Goal: Check status: Check status

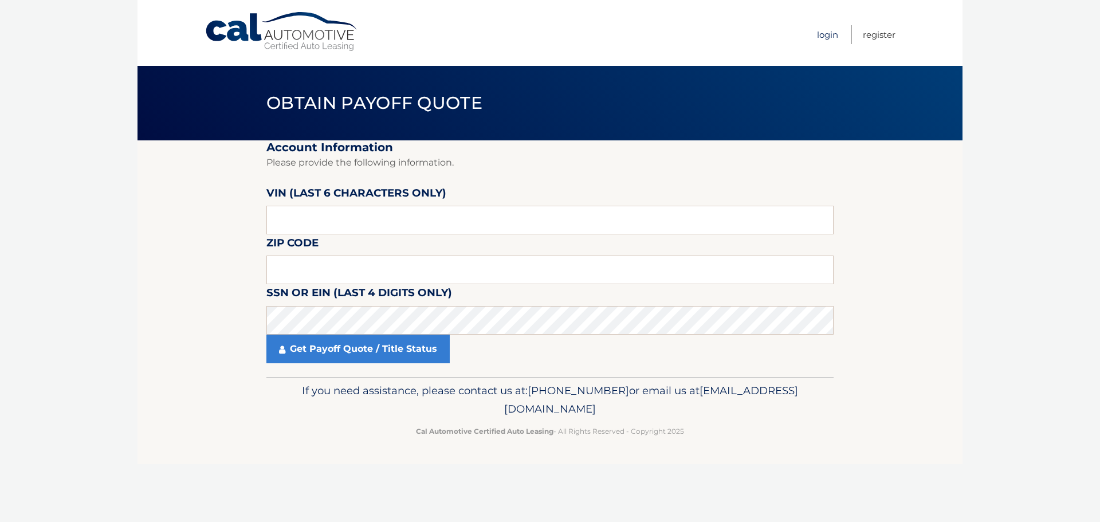
click at [826, 36] on link "Login" at bounding box center [827, 34] width 21 height 19
click at [338, 229] on input "text" at bounding box center [549, 220] width 567 height 29
type input "P*****"
type input "513201"
click at [308, 271] on input "text" at bounding box center [549, 270] width 567 height 29
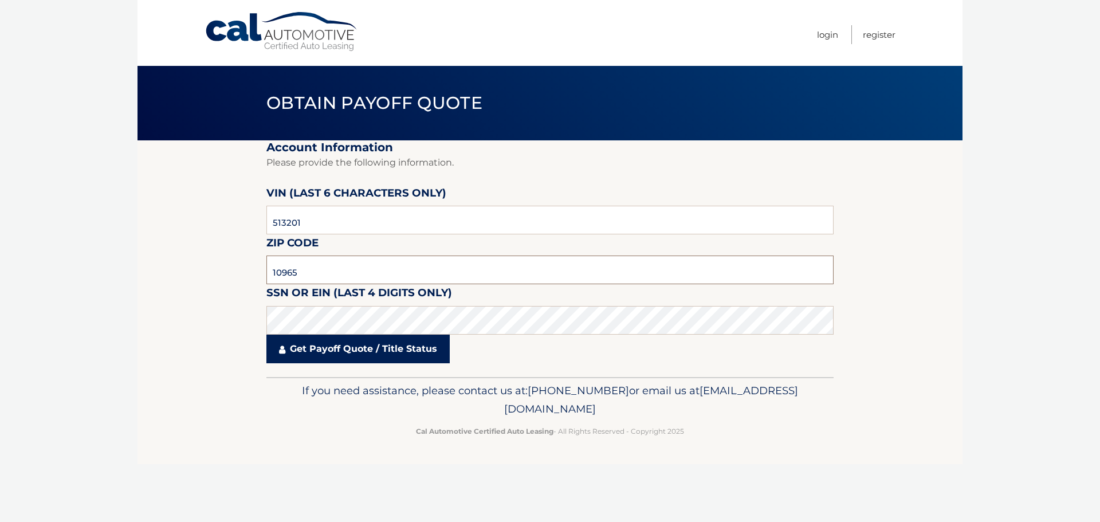
type input "10965"
click at [319, 351] on link "Get Payoff Quote / Title Status" at bounding box center [357, 349] width 183 height 29
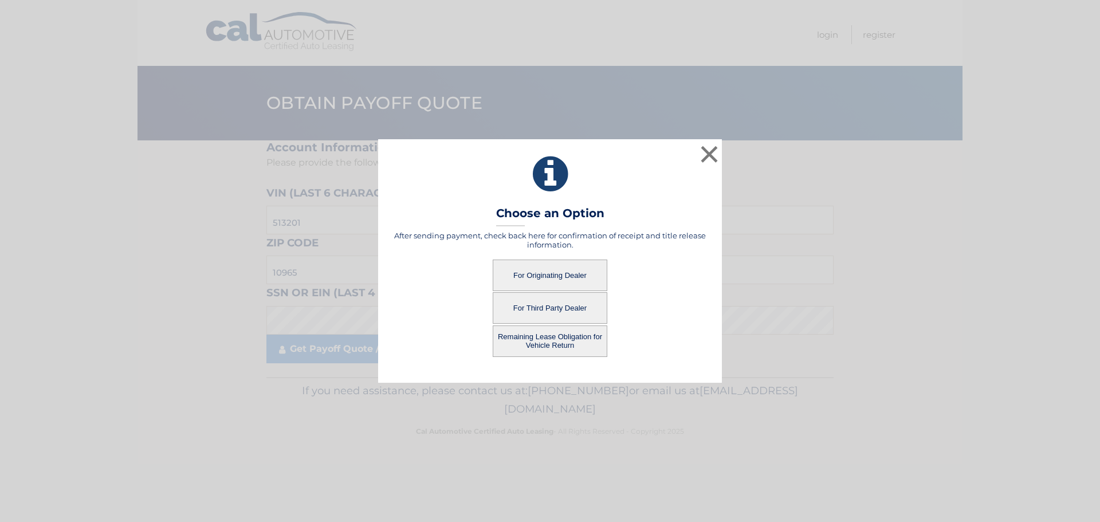
click at [561, 278] on button "For Originating Dealer" at bounding box center [550, 276] width 115 height 32
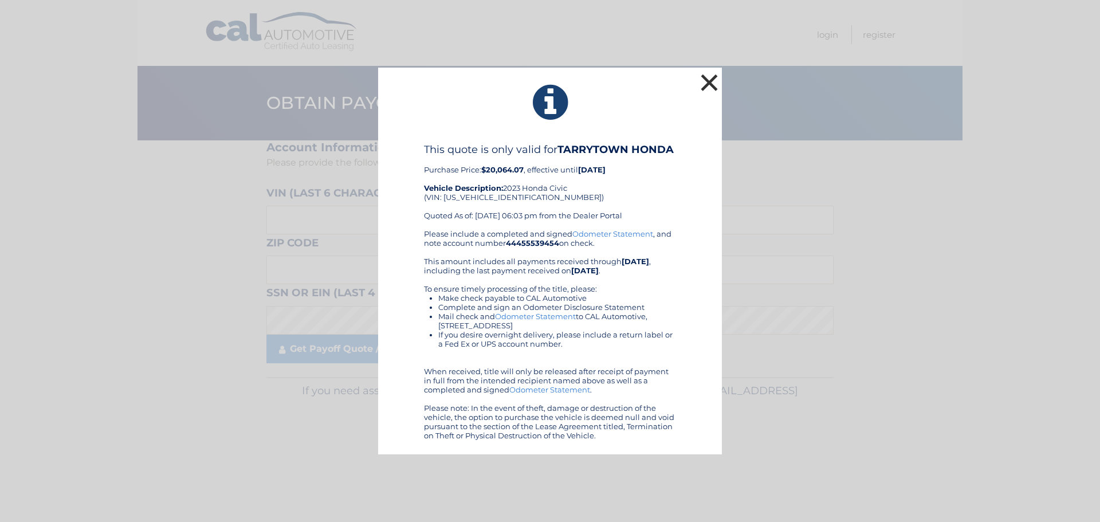
click at [711, 77] on button "×" at bounding box center [709, 82] width 23 height 23
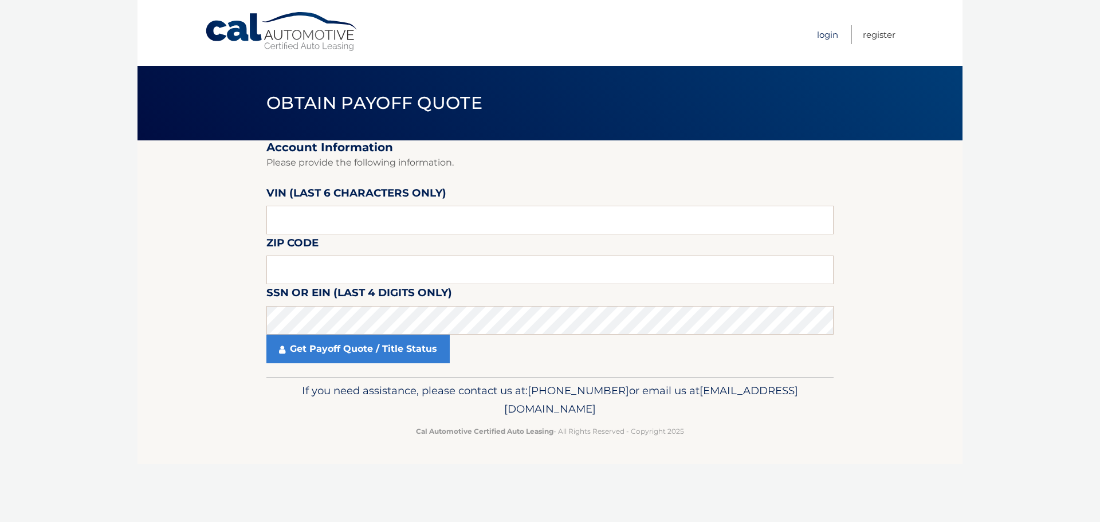
click at [826, 37] on link "Login" at bounding box center [827, 34] width 21 height 19
